Goal: Task Accomplishment & Management: Complete application form

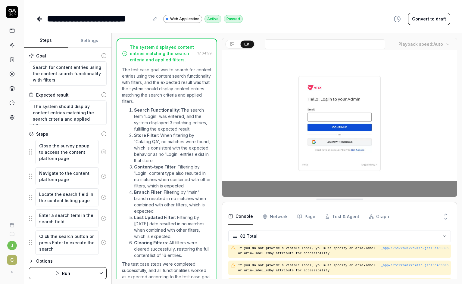
scroll to position [1197, 0]
drag, startPoint x: 67, startPoint y: 81, endPoint x: 24, endPoint y: 69, distance: 44.5
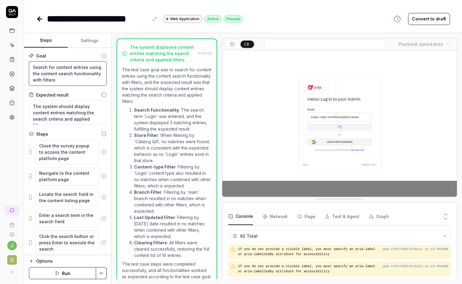
click at [24, 69] on div "Goal Search for content entries using the content search functionality with fil…" at bounding box center [67, 152] width 87 height 208
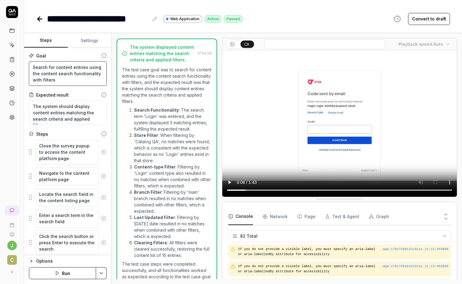
drag, startPoint x: 60, startPoint y: 80, endPoint x: 34, endPoint y: 65, distance: 30.2
click at [34, 64] on textarea "Search for content entries using the content search functionality with filters" at bounding box center [68, 73] width 78 height 24
drag, startPoint x: 87, startPoint y: 119, endPoint x: 37, endPoint y: 105, distance: 51.7
click at [38, 104] on textarea "The system should display content entries matching the search criteria and appl…" at bounding box center [68, 113] width 78 height 24
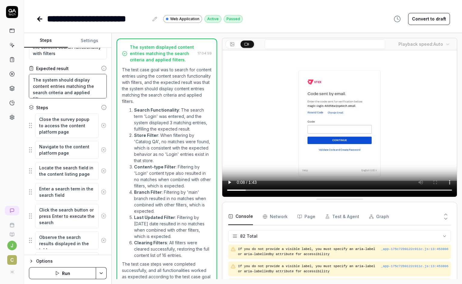
scroll to position [26, 0]
drag, startPoint x: 44, startPoint y: 123, endPoint x: 67, endPoint y: 148, distance: 33.9
click at [70, 138] on textarea "Close the survey popup to access the content platform page" at bounding box center [67, 127] width 64 height 24
drag, startPoint x: 50, startPoint y: 148, endPoint x: 41, endPoint y: 148, distance: 9.0
click at [41, 148] on textarea "Navigate to the content platform page" at bounding box center [67, 151] width 64 height 18
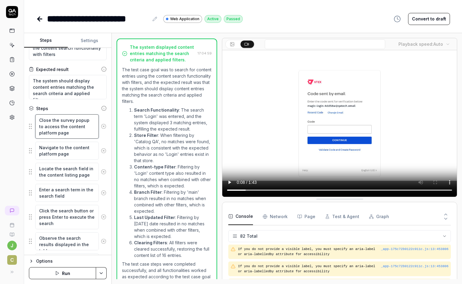
drag, startPoint x: 45, startPoint y: 123, endPoint x: 65, endPoint y: 148, distance: 32.0
click at [72, 140] on fieldset "Close the survey popup to access the content platform page Navigate to the cont…" at bounding box center [68, 248] width 78 height 268
drag, startPoint x: 43, startPoint y: 149, endPoint x: 74, endPoint y: 158, distance: 31.4
click at [74, 158] on textarea "Navigate to the content platform page" at bounding box center [67, 151] width 64 height 18
drag, startPoint x: 74, startPoint y: 156, endPoint x: 39, endPoint y: 147, distance: 36.1
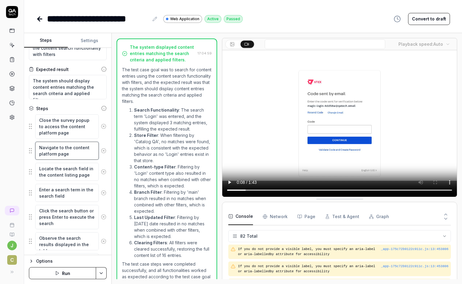
click at [38, 146] on textarea "Navigate to the content platform page" at bounding box center [67, 151] width 64 height 18
click at [158, 146] on li "Store Filter : When filtering by 'Catalog QA', no matches were found, which is …" at bounding box center [173, 148] width 78 height 32
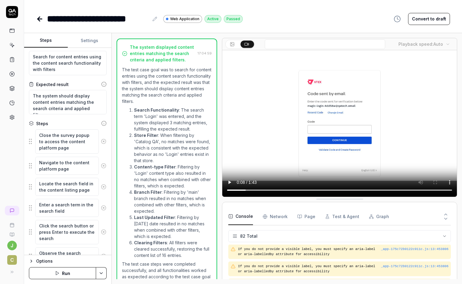
scroll to position [0, 0]
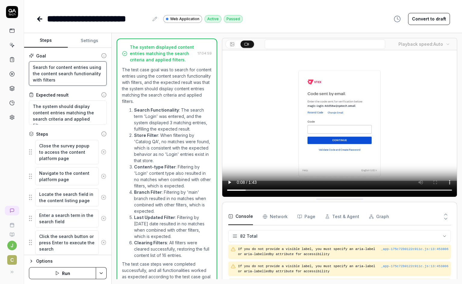
drag, startPoint x: 77, startPoint y: 81, endPoint x: 27, endPoint y: 63, distance: 53.5
click at [27, 63] on div "Goal Search for content entries using the content search functionality with fil…" at bounding box center [67, 152] width 87 height 208
click at [71, 114] on textarea "The system should display content entries matching the search criteria and appl…" at bounding box center [68, 113] width 78 height 24
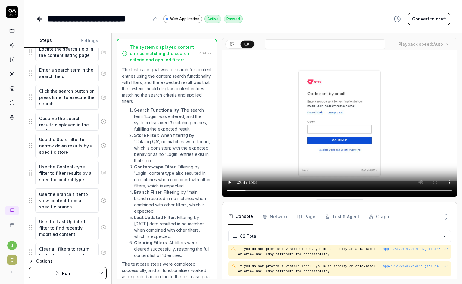
scroll to position [171, 0]
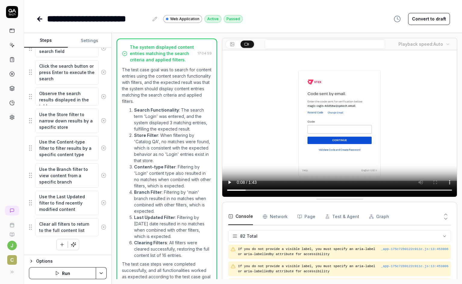
type textarea "*"
